Goal: Information Seeking & Learning: Learn about a topic

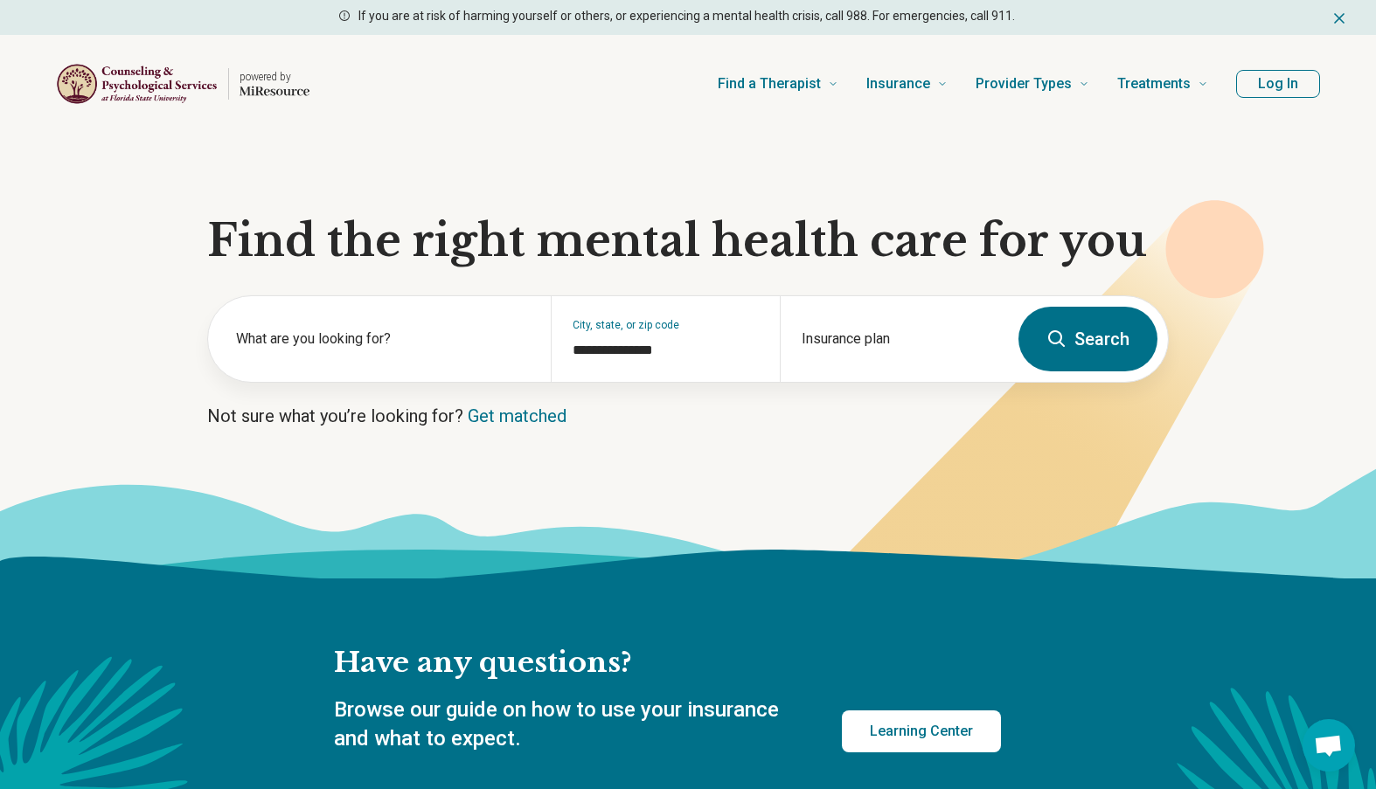
drag, startPoint x: 1057, startPoint y: 1, endPoint x: 661, endPoint y: 111, distance: 411.0
click at [661, 111] on div "Find a Therapist Mental Health Conditions [MEDICAL_DATA] Anxiety [MEDICAL_DATA]…" at bounding box center [772, 84] width 871 height 70
click at [438, 339] on label "What are you looking for?" at bounding box center [383, 339] width 294 height 21
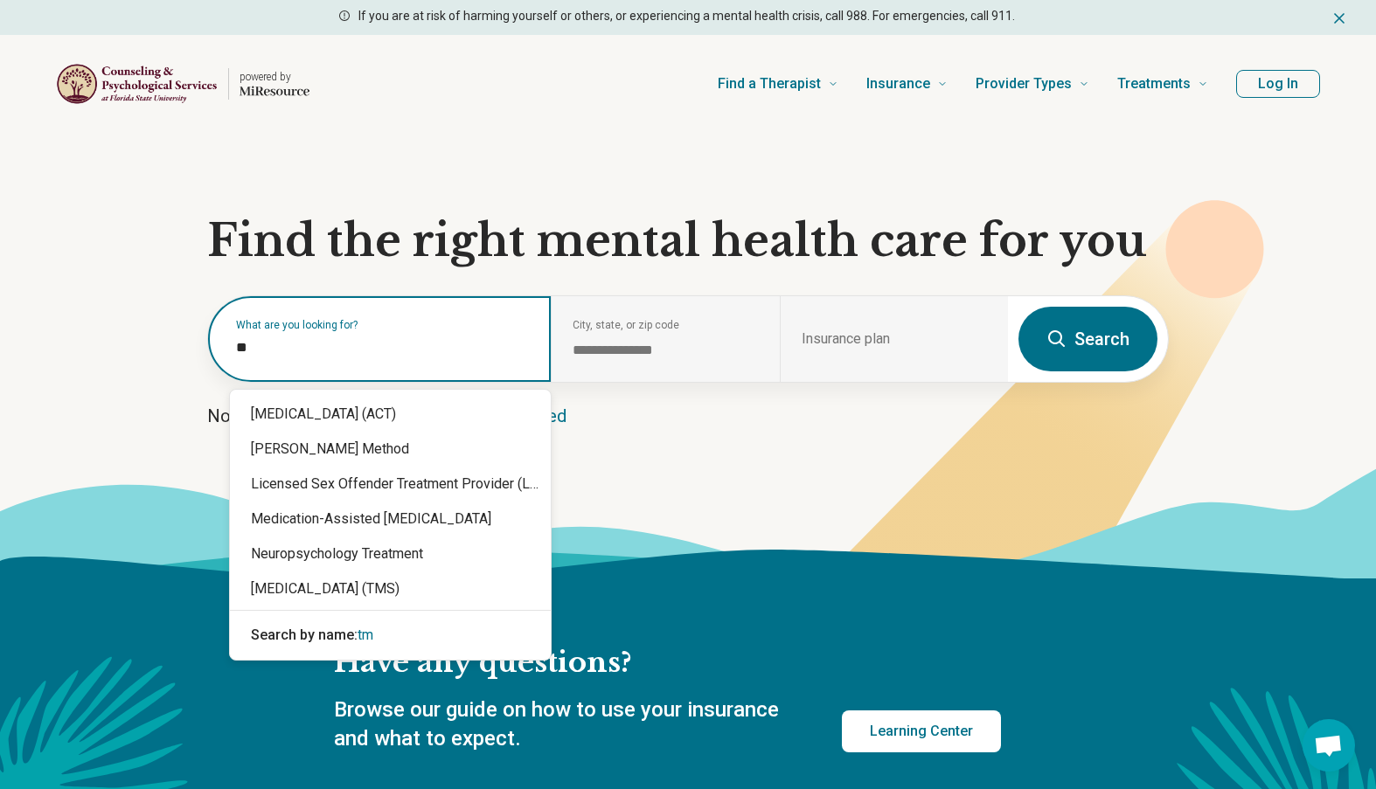
type input "***"
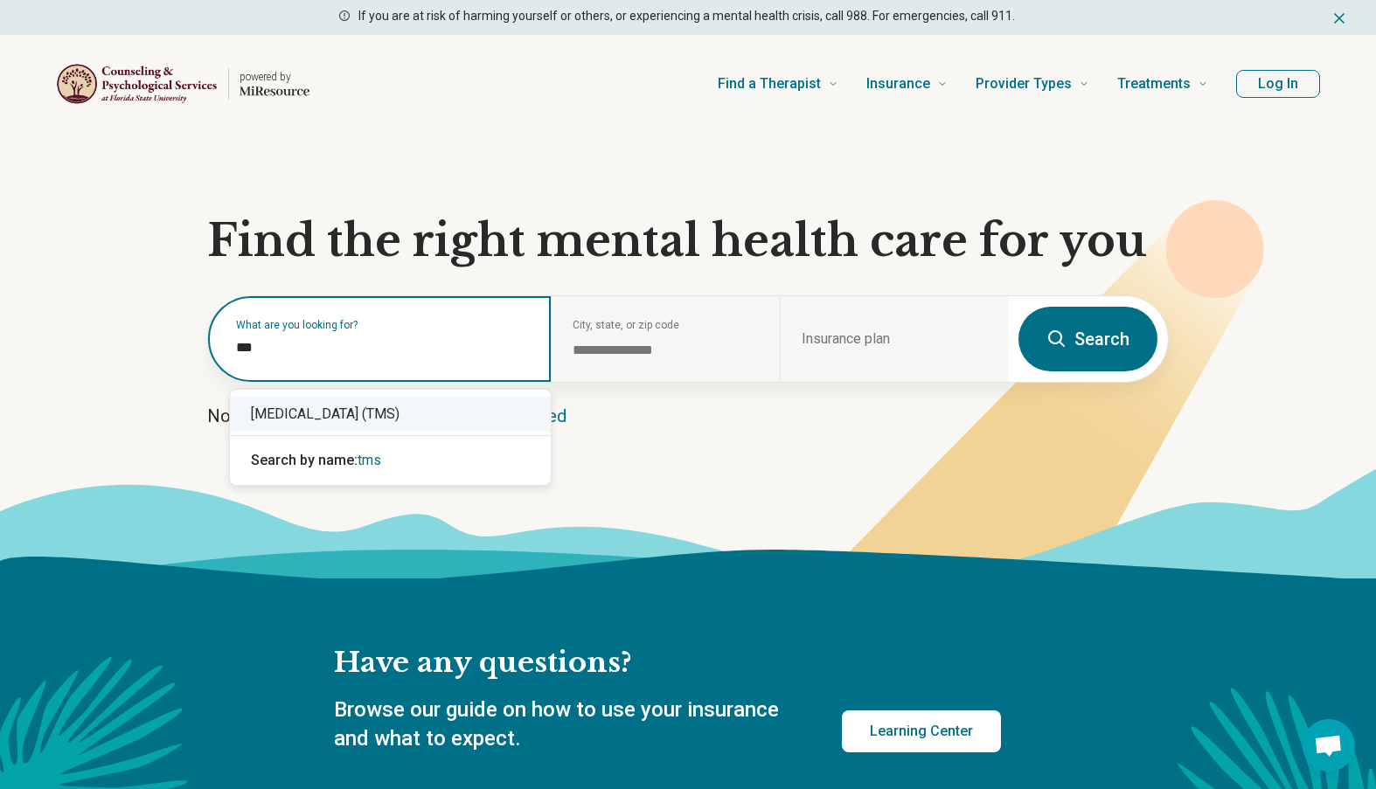
click at [413, 426] on div "[MEDICAL_DATA] (TMS)" at bounding box center [390, 414] width 321 height 35
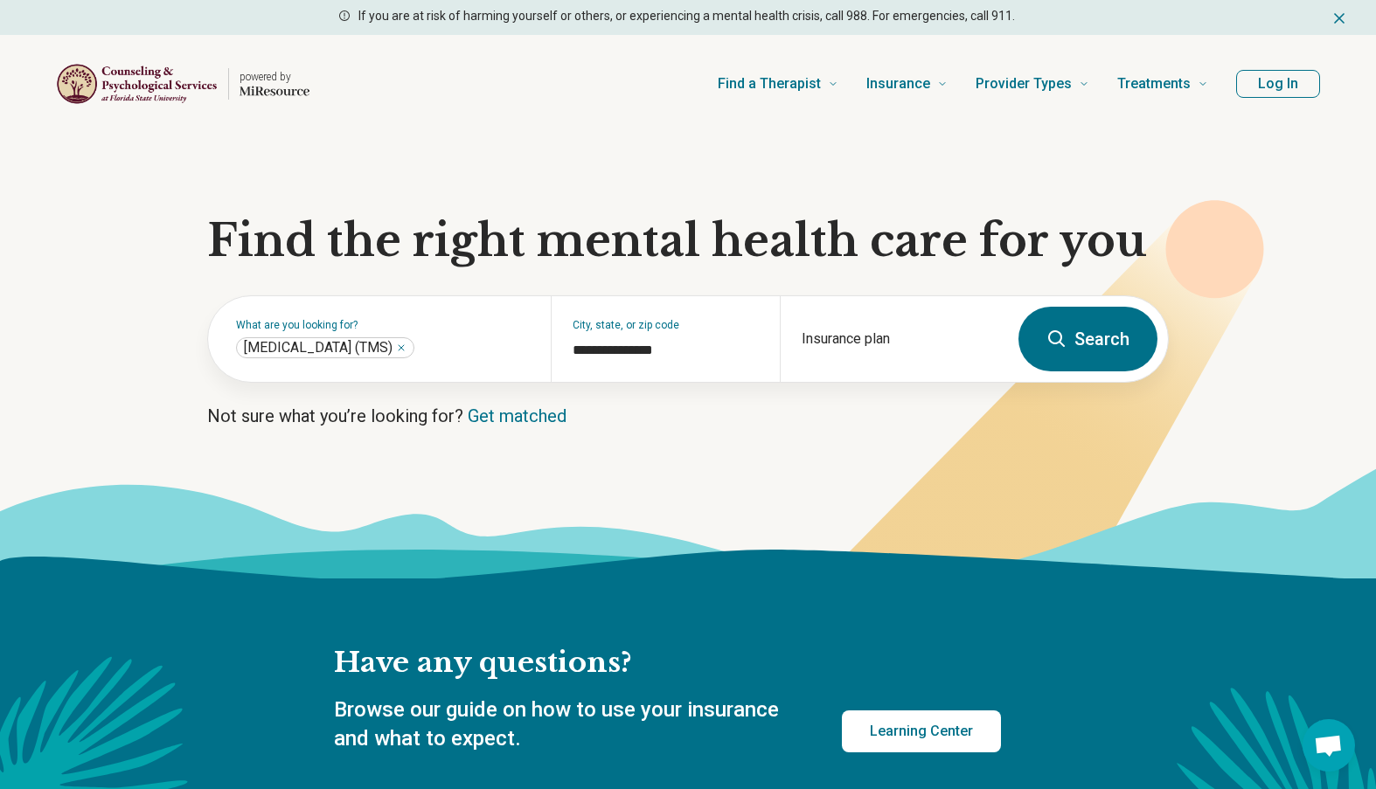
click at [1119, 341] on button "Search" at bounding box center [1087, 339] width 139 height 65
